Goal: Information Seeking & Learning: Learn about a topic

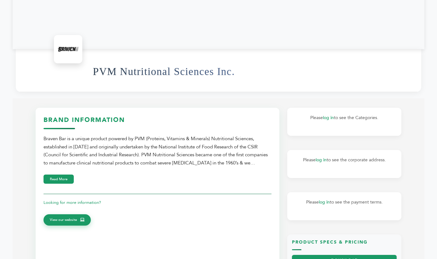
scroll to position [119, 0]
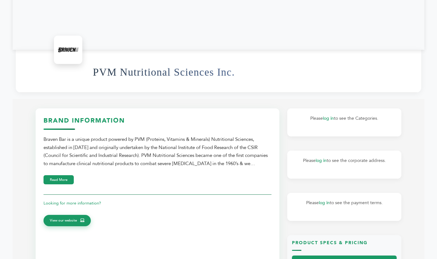
click at [255, 99] on section "Brand Information Braven Bar is a unique product powered by PVM (Proteins, Vita…" at bounding box center [219, 224] width 412 height 250
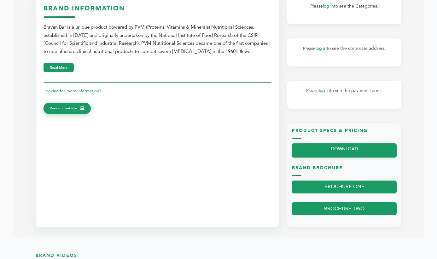
scroll to position [231, 0]
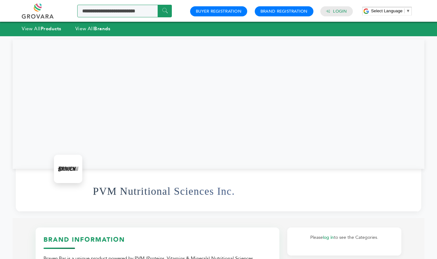
click at [111, 14] on input "Search a product or brand..." at bounding box center [124, 11] width 95 height 13
type input "**********"
click at [165, 11] on input "******" at bounding box center [165, 11] width 14 height 12
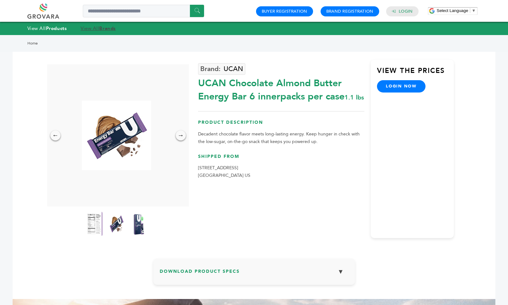
drag, startPoint x: 299, startPoint y: 119, endPoint x: 102, endPoint y: 28, distance: 216.4
click at [102, 28] on strong "Brands" at bounding box center [107, 28] width 16 height 6
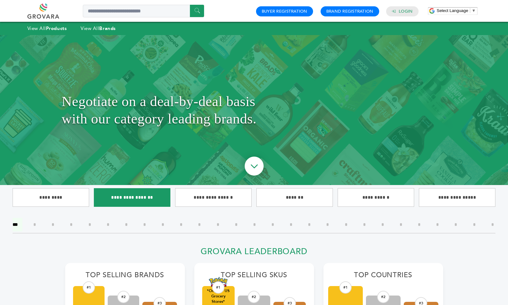
click at [135, 195] on input"] "**********" at bounding box center [132, 197] width 77 height 19
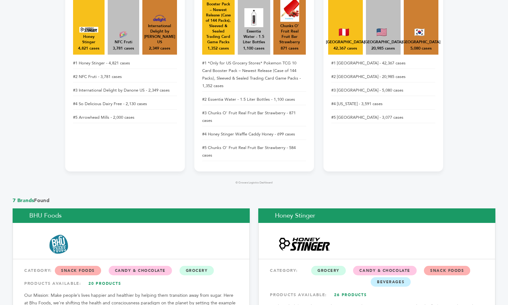
scroll to position [392, 0]
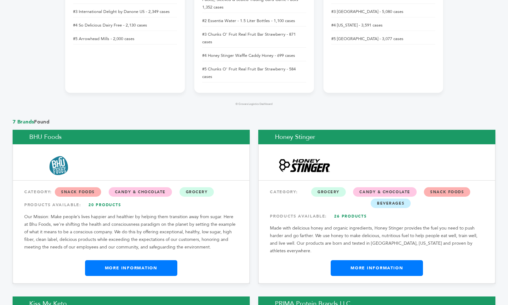
click at [140, 260] on link "More Information" at bounding box center [131, 268] width 92 height 16
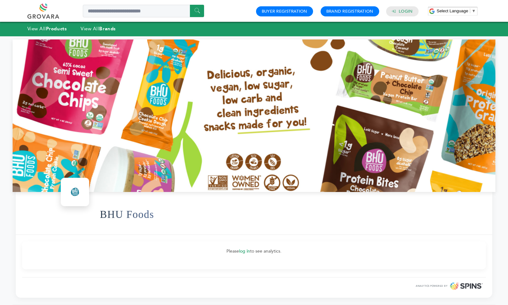
drag, startPoint x: 308, startPoint y: 164, endPoint x: 454, endPoint y: 125, distance: 151.6
click at [496, 125] on div at bounding box center [254, 115] width 483 height 152
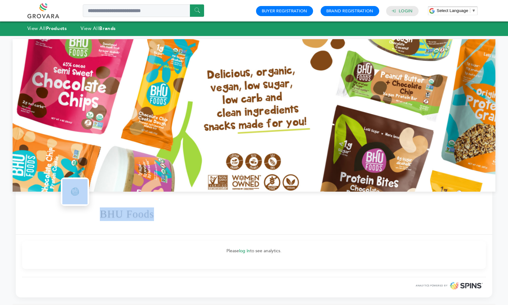
drag, startPoint x: 312, startPoint y: 178, endPoint x: 370, endPoint y: 226, distance: 75.7
click at [365, 228] on section "BHU Foods Please log in to see analytics. ANALYTICS POWERED BY" at bounding box center [254, 168] width 483 height 258
click at [378, 214] on div "BHU Foods" at bounding box center [293, 214] width 386 height 34
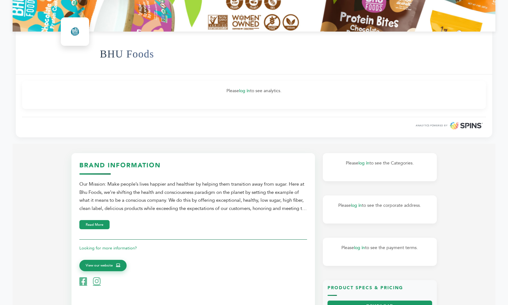
scroll to position [161, 0]
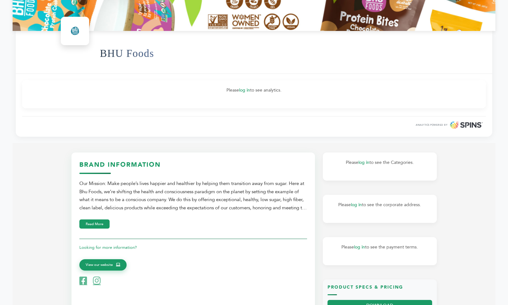
click at [53, 200] on section "Brand Information Our Mission: Make people’s lives happier and healthier by hel…" at bounding box center [254, 268] width 483 height 250
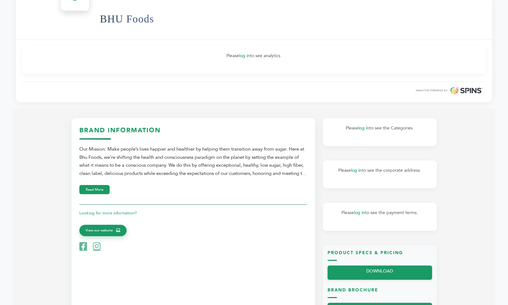
scroll to position [193, 0]
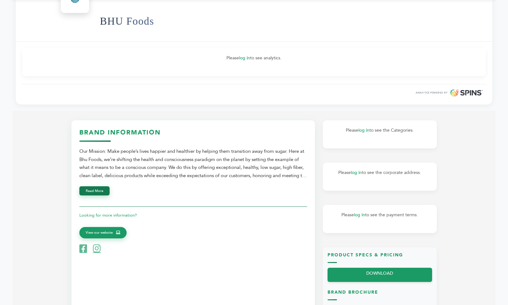
click at [98, 188] on button "Read More" at bounding box center [94, 190] width 30 height 9
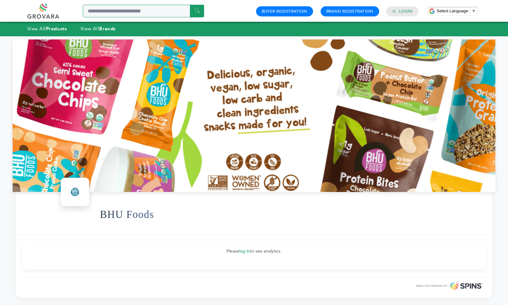
scroll to position [0, 0]
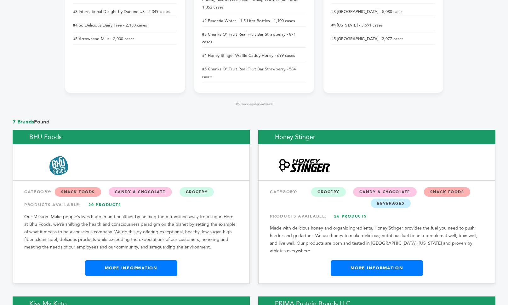
click at [369, 260] on link "More Information" at bounding box center [377, 268] width 92 height 16
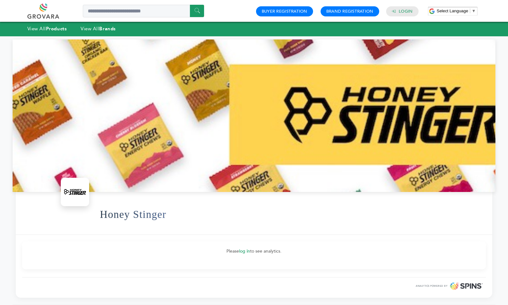
drag, startPoint x: 315, startPoint y: 157, endPoint x: 177, endPoint y: 158, distance: 137.8
click at [177, 158] on div at bounding box center [254, 115] width 483 height 152
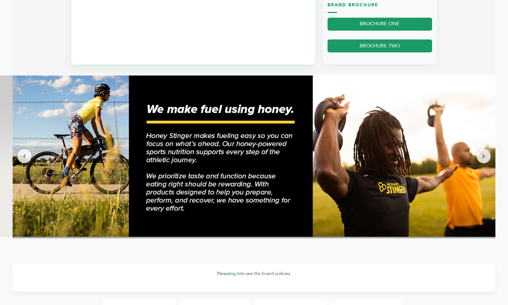
scroll to position [479, 0]
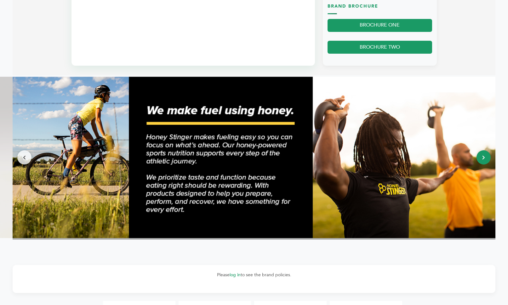
click at [484, 155] on icon at bounding box center [484, 157] width 3 height 4
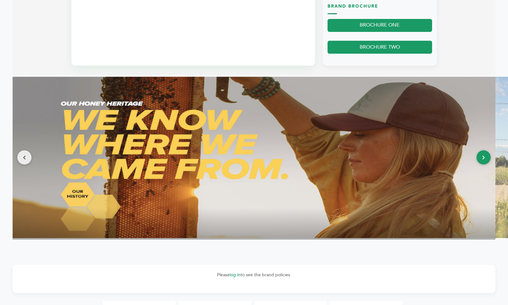
click at [484, 155] on icon at bounding box center [484, 157] width 3 height 4
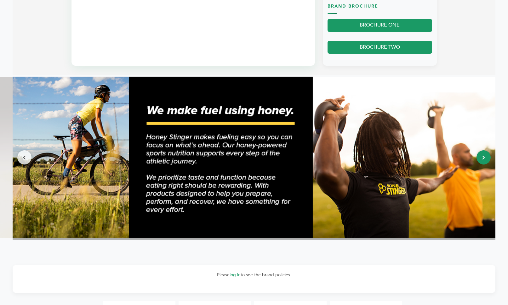
click at [484, 155] on icon at bounding box center [484, 157] width 3 height 4
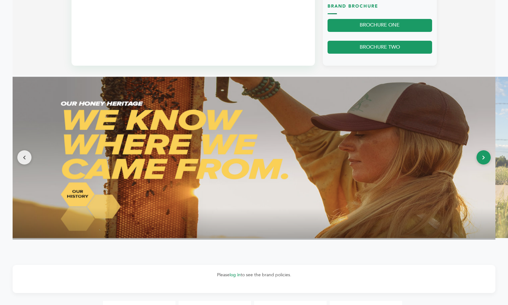
click at [484, 155] on icon at bounding box center [484, 157] width 3 height 4
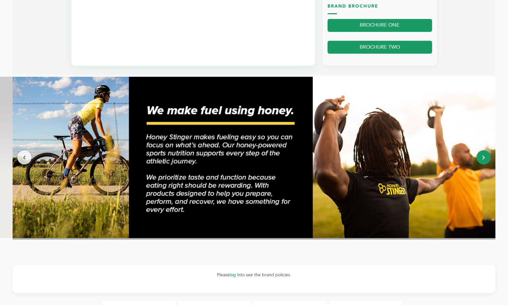
click at [484, 155] on icon at bounding box center [484, 157] width 3 height 4
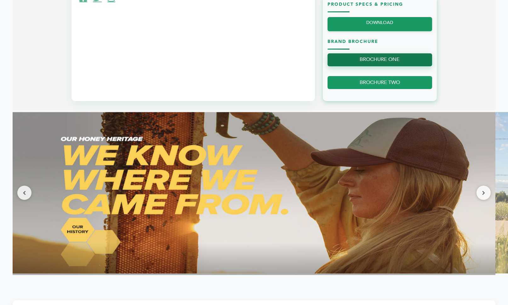
scroll to position [458, 1]
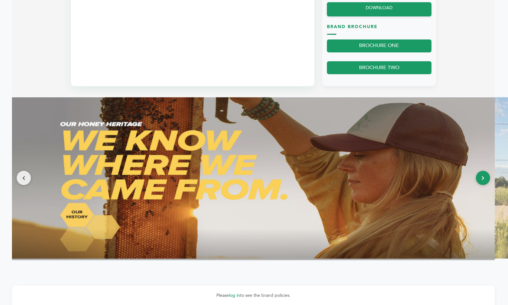
click at [483, 177] on icon at bounding box center [483, 178] width 3 height 4
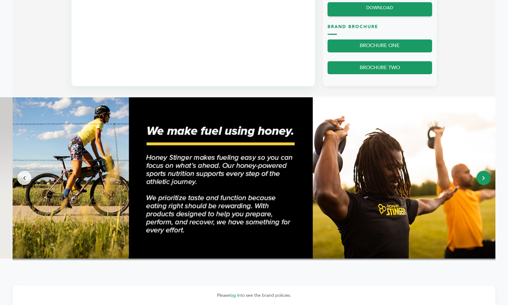
scroll to position [458, 0]
click at [26, 176] on button at bounding box center [24, 178] width 14 height 14
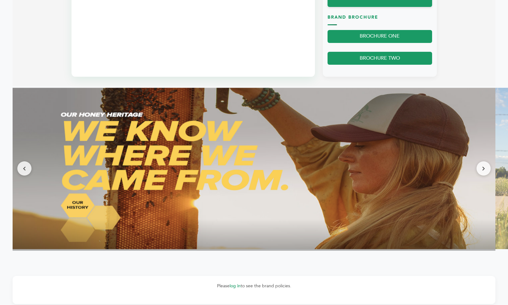
scroll to position [468, 0]
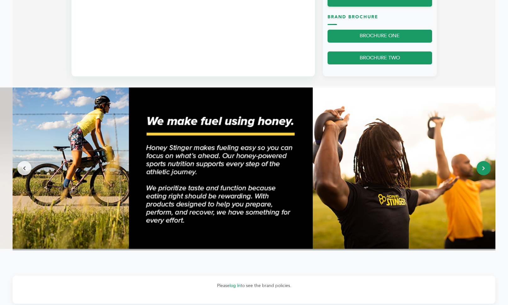
click at [486, 167] on button at bounding box center [484, 168] width 14 height 14
click at [22, 166] on button at bounding box center [24, 168] width 14 height 14
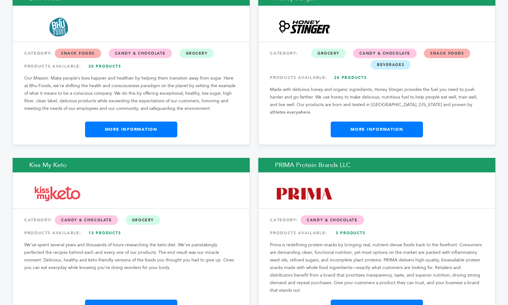
scroll to position [530, 0]
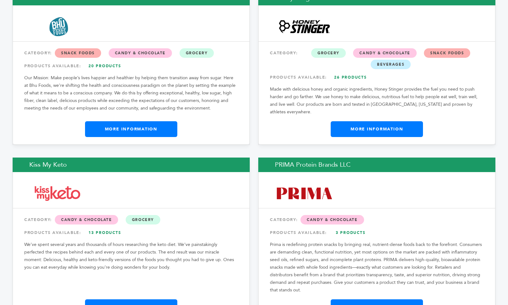
click at [150, 299] on link "More Information" at bounding box center [131, 307] width 92 height 16
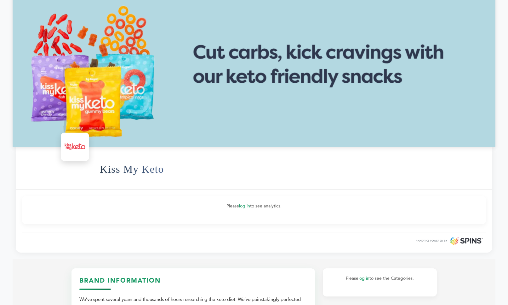
scroll to position [38, 0]
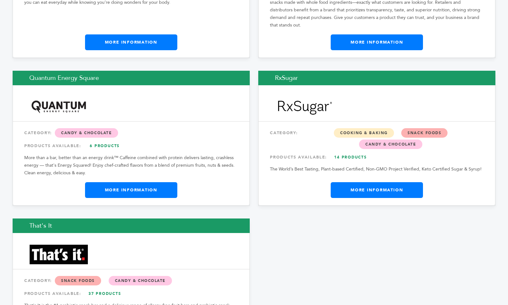
scroll to position [796, 0]
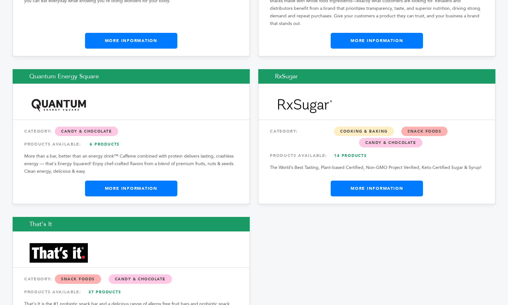
click at [125, 180] on link "More Information" at bounding box center [131, 188] width 92 height 16
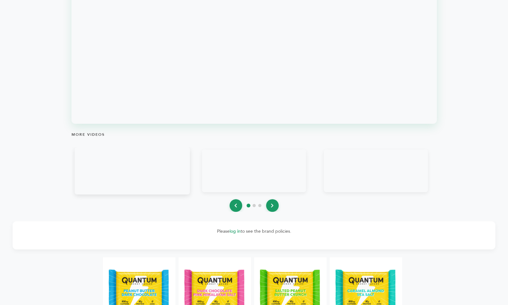
scroll to position [552, 0]
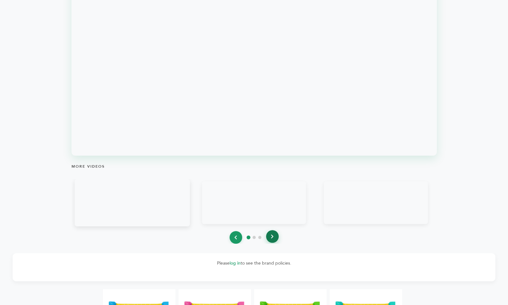
click at [271, 236] on button at bounding box center [272, 236] width 13 height 13
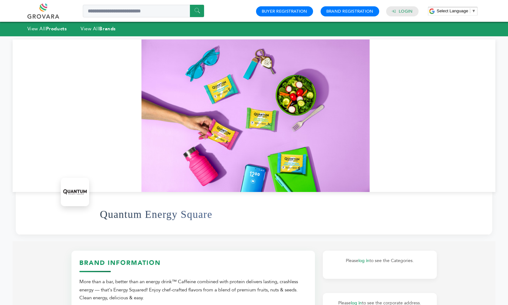
scroll to position [0, 0]
